Goal: Task Accomplishment & Management: Use online tool/utility

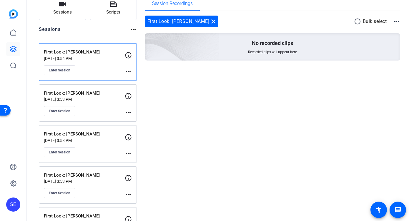
scroll to position [41, 0]
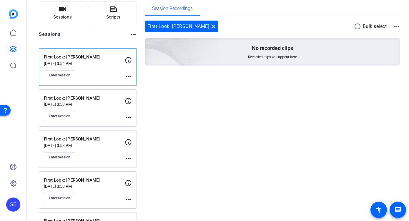
click at [132, 74] on div "First Look: Camille Oct 08, 2025 @ 3:54 PM Enter Session more_horiz" at bounding box center [88, 67] width 98 height 38
click at [128, 77] on mat-icon "more_horiz" at bounding box center [128, 76] width 7 height 7
click at [127, 77] on div at bounding box center [204, 110] width 409 height 221
click at [66, 75] on span "Enter Session" at bounding box center [59, 75] width 21 height 5
click at [69, 76] on span "Enter Session" at bounding box center [59, 75] width 21 height 5
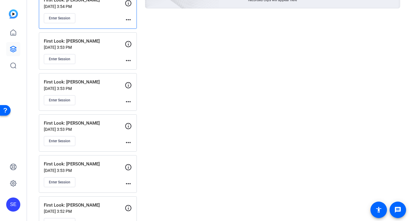
scroll to position [118, 0]
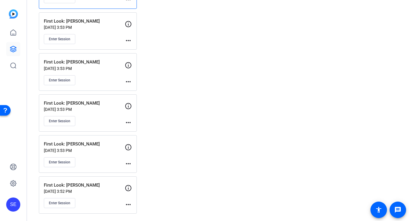
click at [93, 147] on p "First Look: Karishma" at bounding box center [84, 144] width 81 height 7
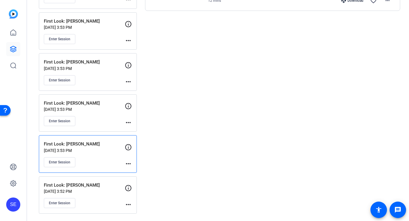
click at [102, 152] on p "Oct 08, 2025 @ 3:53 PM" at bounding box center [84, 150] width 81 height 5
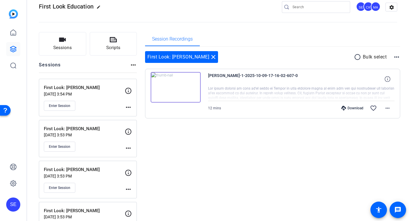
scroll to position [0, 0]
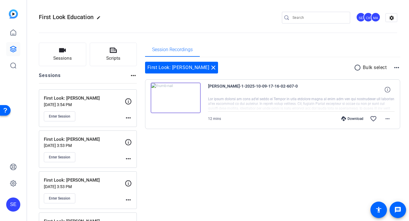
click at [102, 108] on div "First Look: Camille Oct 08, 2025 @ 3:54 PM Enter Session" at bounding box center [84, 108] width 81 height 26
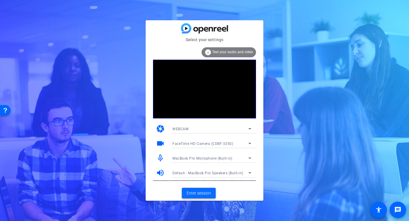
click at [213, 193] on span at bounding box center [199, 193] width 34 height 14
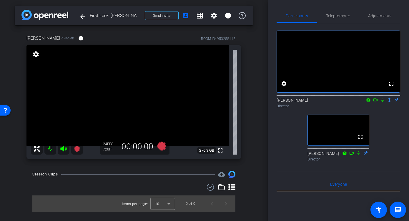
click at [381, 102] on icon at bounding box center [382, 100] width 5 height 4
click at [162, 145] on icon at bounding box center [161, 146] width 9 height 9
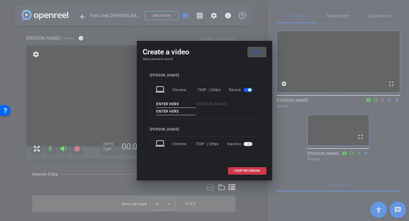
click at [168, 102] on input at bounding box center [175, 104] width 39 height 7
type input "[PERSON_NAME]"
click at [167, 109] on input at bounding box center [175, 111] width 39 height 7
type input "1"
click at [253, 174] on span at bounding box center [247, 171] width 38 height 14
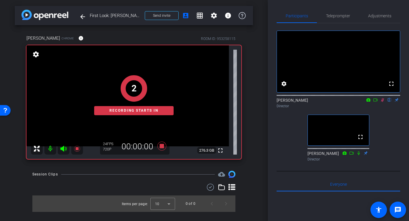
click at [376, 101] on icon at bounding box center [375, 99] width 4 height 3
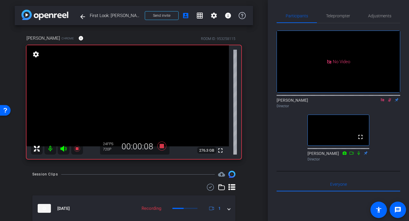
click at [388, 102] on icon at bounding box center [389, 100] width 5 height 4
click at [389, 102] on icon at bounding box center [389, 100] width 5 height 4
click at [162, 146] on icon at bounding box center [161, 146] width 9 height 9
click at [161, 146] on icon at bounding box center [161, 146] width 9 height 9
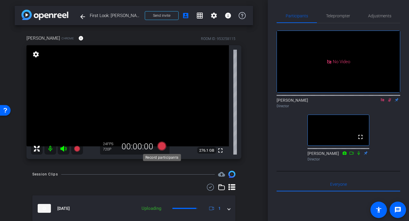
click at [161, 148] on icon at bounding box center [161, 146] width 9 height 9
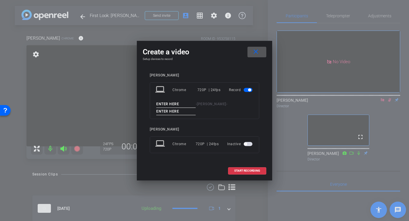
click at [169, 106] on input at bounding box center [175, 104] width 39 height 7
type input "[PERSON_NAME]"
click at [176, 112] on input at bounding box center [175, 111] width 39 height 7
type input "2"
click at [230, 168] on span at bounding box center [247, 171] width 38 height 14
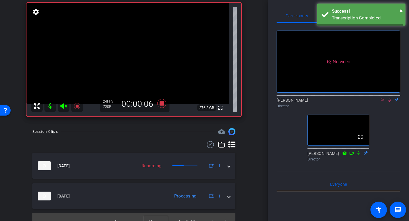
scroll to position [39, 0]
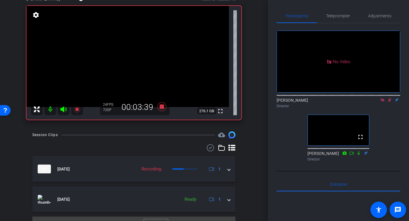
click at [389, 102] on icon at bounding box center [389, 100] width 5 height 4
click at [390, 103] on mat-icon at bounding box center [389, 99] width 7 height 5
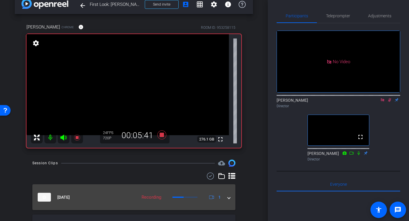
scroll to position [21, 0]
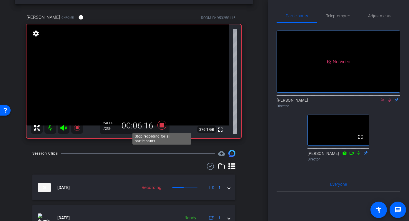
click at [162, 124] on icon at bounding box center [161, 125] width 9 height 9
click at [162, 125] on icon at bounding box center [161, 125] width 9 height 9
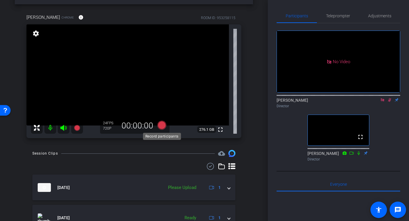
click at [161, 124] on icon at bounding box center [161, 125] width 9 height 9
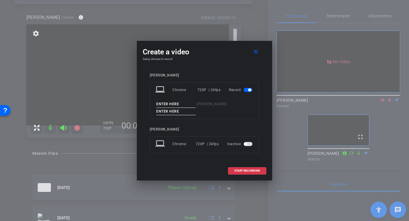
click at [167, 103] on input at bounding box center [175, 104] width 39 height 7
type input "Cam"
click at [166, 112] on input at bounding box center [175, 111] width 39 height 7
type input "3"
click at [244, 170] on span "START RECORDING" at bounding box center [247, 170] width 26 height 3
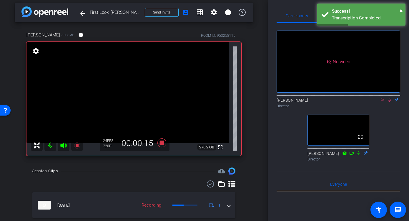
scroll to position [0, 0]
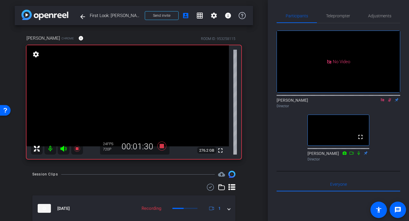
click at [389, 102] on icon at bounding box center [389, 100] width 5 height 4
click at [384, 102] on icon at bounding box center [382, 100] width 5 height 4
click at [382, 102] on icon at bounding box center [382, 100] width 5 height 4
click at [383, 102] on icon at bounding box center [382, 100] width 3 height 4
click at [163, 153] on div "24 FPS 720P 00:02:08" at bounding box center [134, 147] width 69 height 16
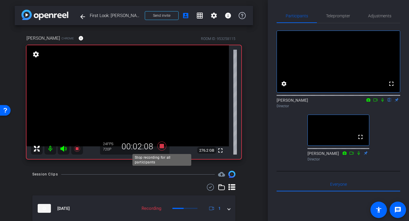
click at [162, 149] on icon at bounding box center [162, 146] width 14 height 11
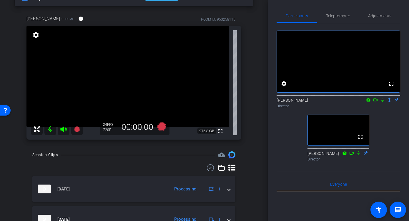
scroll to position [10, 0]
